Goal: Information Seeking & Learning: Learn about a topic

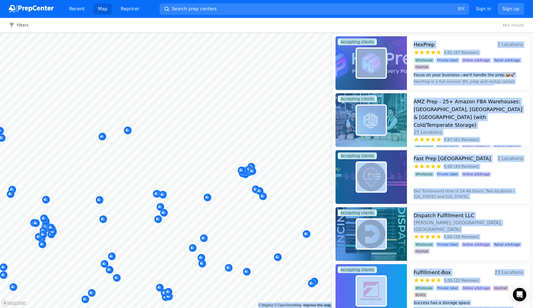
click at [173, 147] on body "Recent Map Repricer Search prep centers ⌘ K Open main menu Sign in Sign up Filt…" at bounding box center [266, 154] width 533 height 308
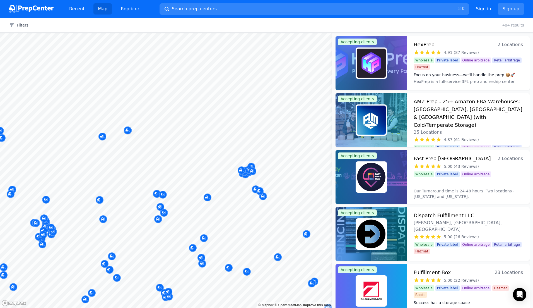
click at [186, 144] on div at bounding box center [236, 143] width 107 height 4
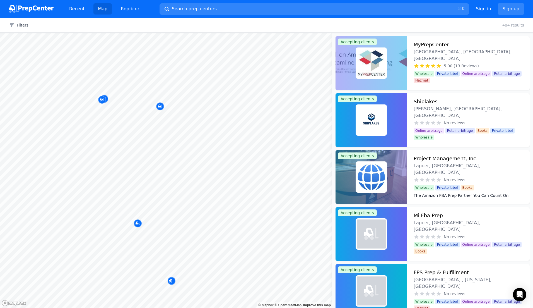
drag, startPoint x: 131, startPoint y: 20, endPoint x: 110, endPoint y: 107, distance: 89.5
click at [110, 107] on body "Recent Map Repricer Search prep centers ⌘ K Open main menu Sign in Sign up Filt…" at bounding box center [266, 154] width 533 height 308
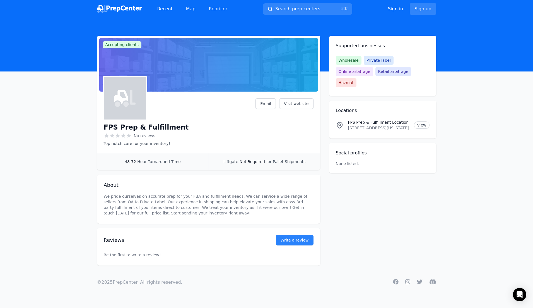
click at [210, 104] on div "FPS Prep & Fulfillment No reviews Top notch care for your inventory! Email Visi…" at bounding box center [209, 122] width 210 height 48
click at [255, 137] on div "FPS Prep & Fulfillment No reviews Top notch care for your inventory! Email Visi…" at bounding box center [209, 122] width 210 height 48
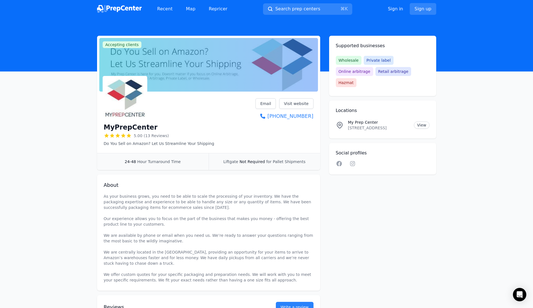
click at [218, 131] on div "MyPrepCenter 5.00 (13 Reviews) Do You Sell on Amazon? Let Us Streamline Your Sh…" at bounding box center [209, 122] width 210 height 48
